Goal: Transaction & Acquisition: Purchase product/service

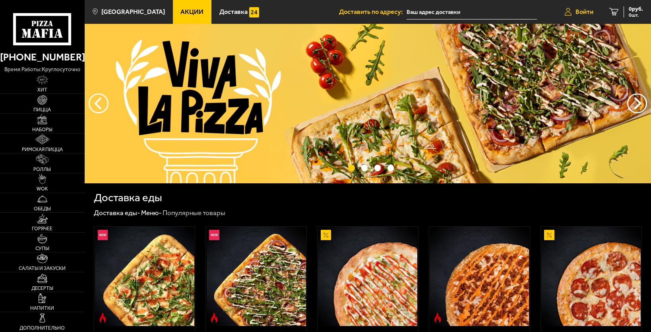
click at [575, 17] on link "Войти" at bounding box center [579, 12] width 45 height 24
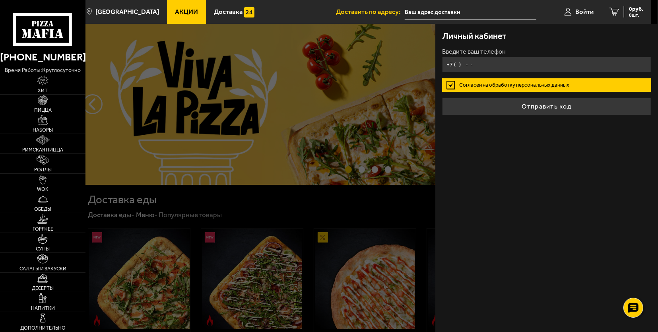
click at [483, 58] on input "+7 ( ) - -" at bounding box center [546, 65] width 209 height 16
type input "[PHONE_NUMBER]"
click at [516, 84] on label "Согласен на обработку персональных данных" at bounding box center [546, 85] width 209 height 14
click at [0, 0] on input "Согласен на обработку персональных данных" at bounding box center [0, 0] width 0 height 0
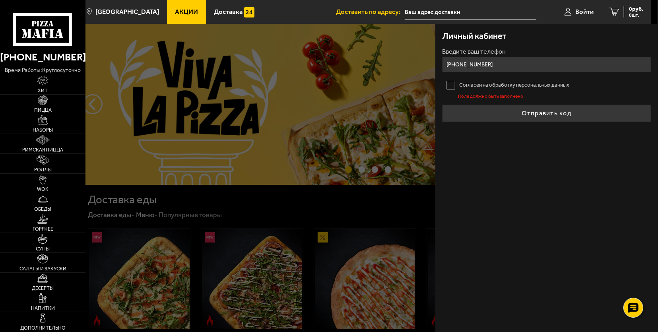
click at [469, 83] on label "Согласен на обработку персональных данных" at bounding box center [546, 85] width 209 height 14
click at [0, 0] on input "Согласен на обработку персональных данных" at bounding box center [0, 0] width 0 height 0
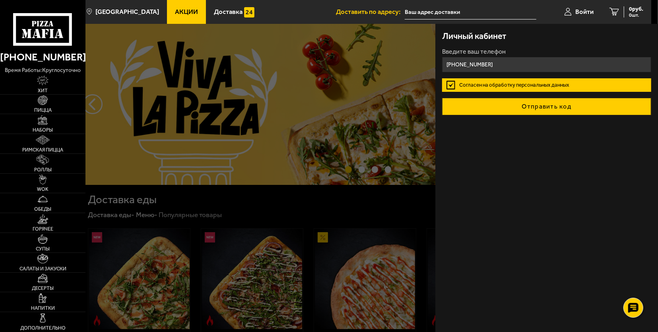
click at [524, 100] on button "Отправить код" at bounding box center [546, 106] width 209 height 17
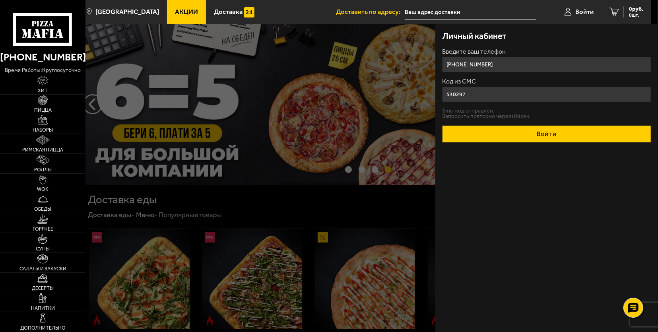
type input "530297"
click at [561, 134] on button "Войти" at bounding box center [546, 133] width 209 height 17
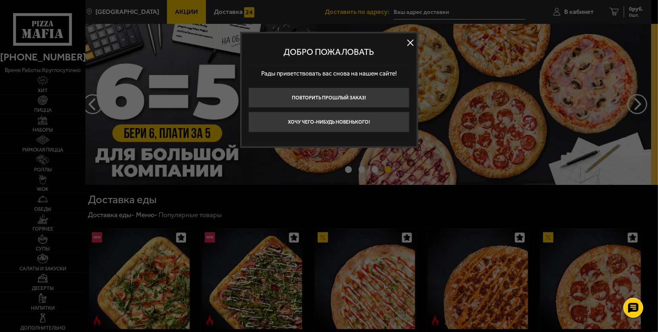
click at [414, 41] on button at bounding box center [411, 43] width 12 height 12
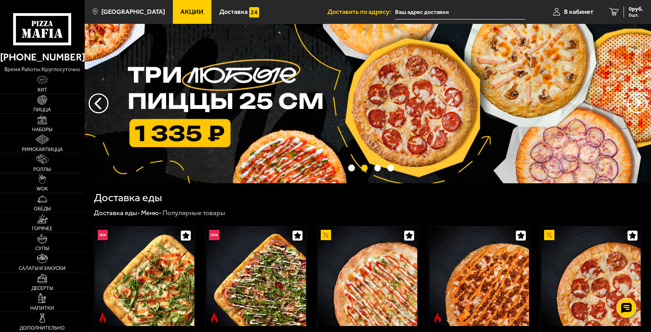
click at [180, 14] on span "Акции" at bounding box center [191, 12] width 23 height 6
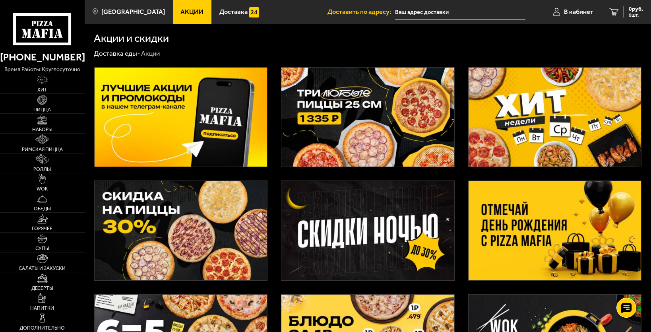
scroll to position [165, 0]
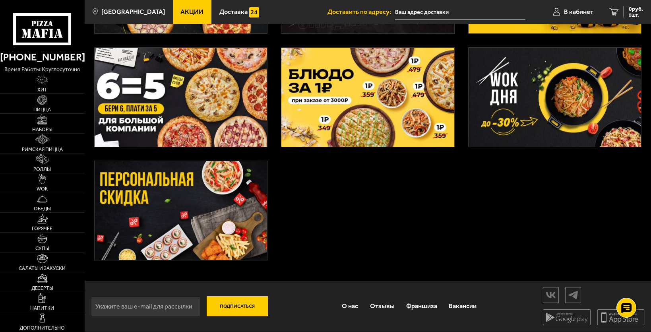
click at [194, 224] on img at bounding box center [181, 210] width 173 height 99
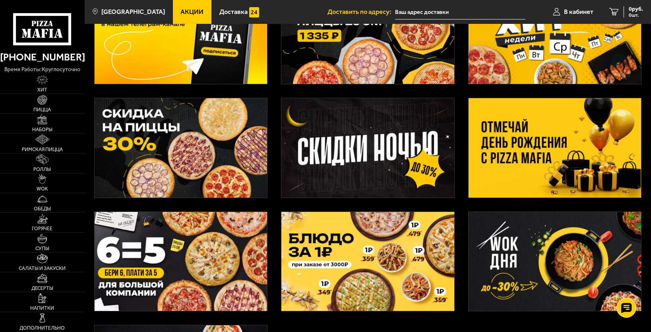
click at [402, 272] on img at bounding box center [367, 261] width 173 height 99
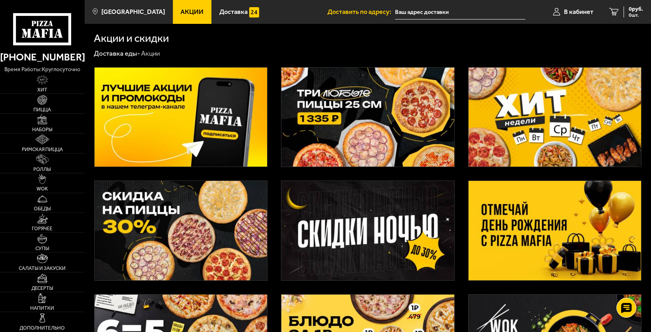
click at [198, 128] on img at bounding box center [181, 117] width 173 height 99
click at [189, 119] on img at bounding box center [181, 117] width 173 height 99
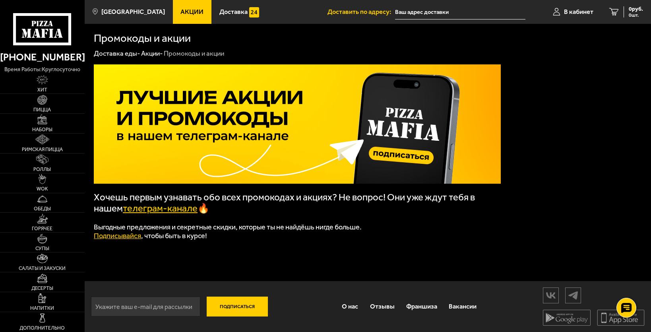
click at [178, 212] on link "телеграм-канале" at bounding box center [160, 208] width 75 height 11
